Goal: Task Accomplishment & Management: Manage account settings

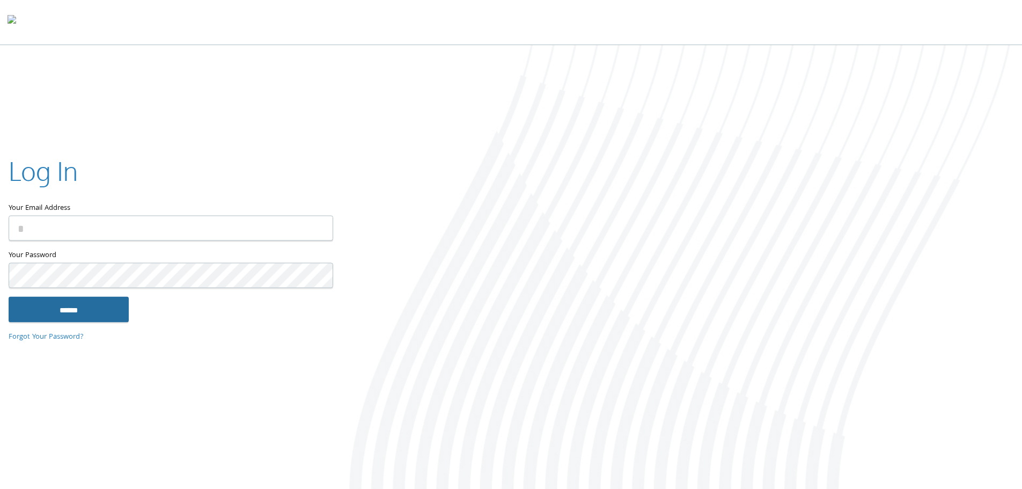
type input "**********"
click at [87, 311] on input "******" at bounding box center [69, 309] width 120 height 26
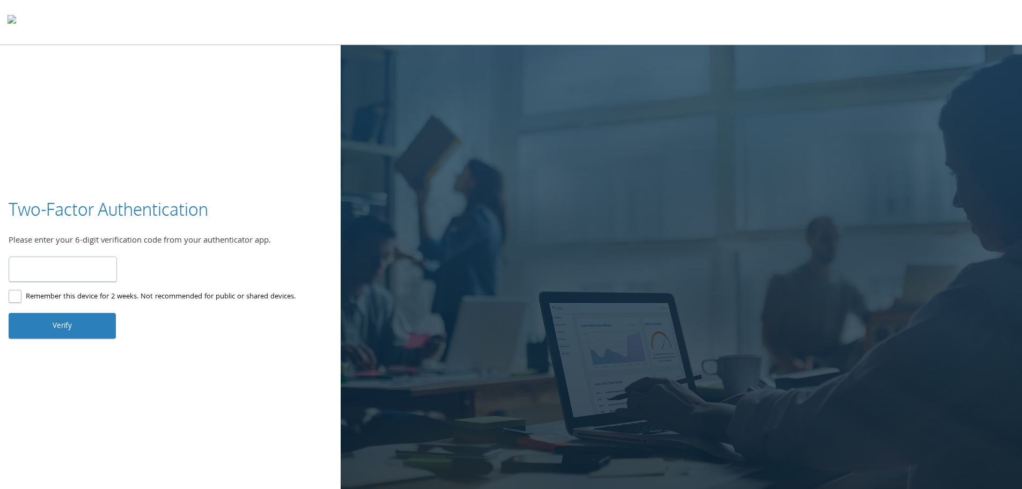
click at [57, 263] on input "number" at bounding box center [63, 268] width 108 height 25
type input "******"
